Goal: Navigation & Orientation: Go to known website

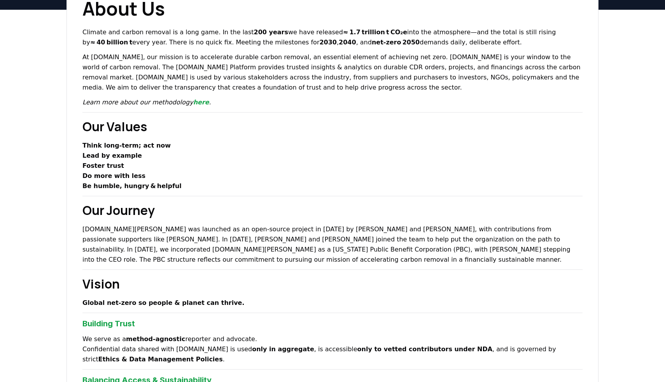
scroll to position [52, 0]
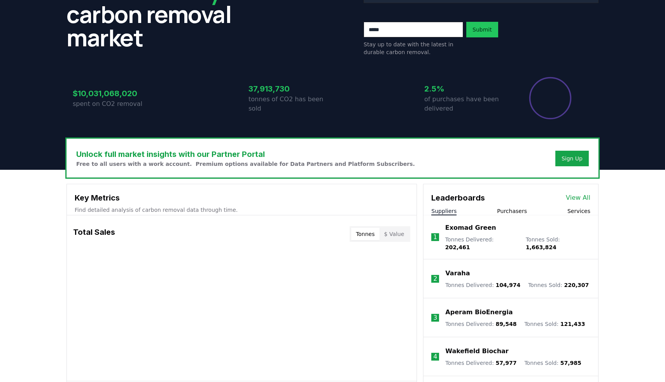
scroll to position [249, 0]
